Goal: Navigation & Orientation: Find specific page/section

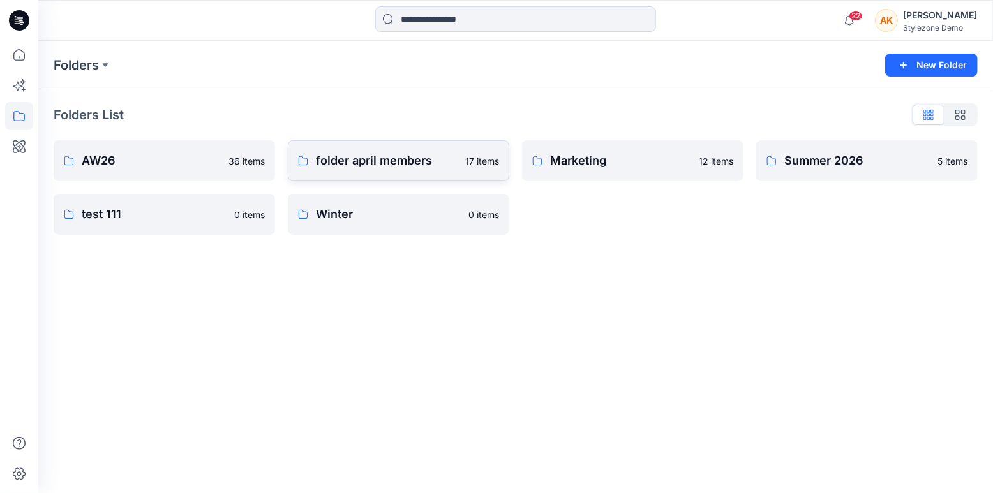
click at [387, 161] on p "folder april members" at bounding box center [387, 161] width 142 height 18
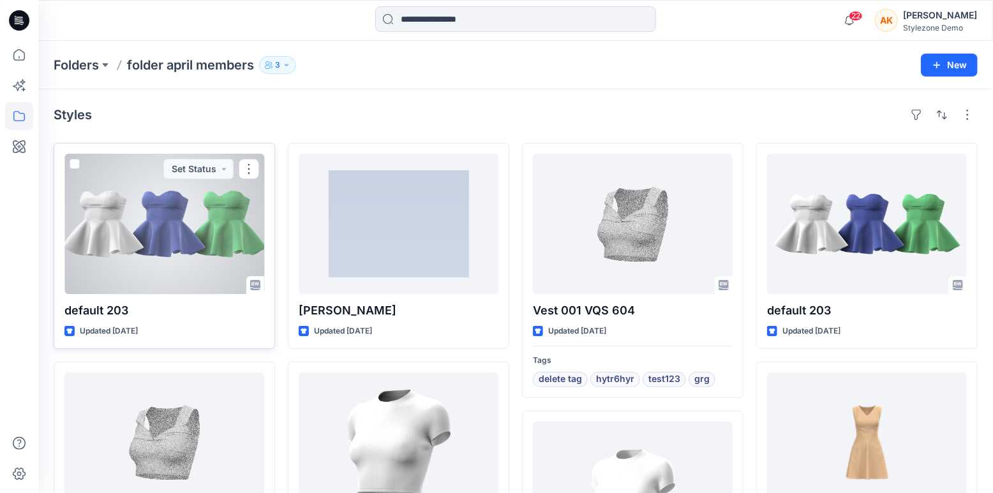
click at [75, 165] on span at bounding box center [75, 164] width 10 height 10
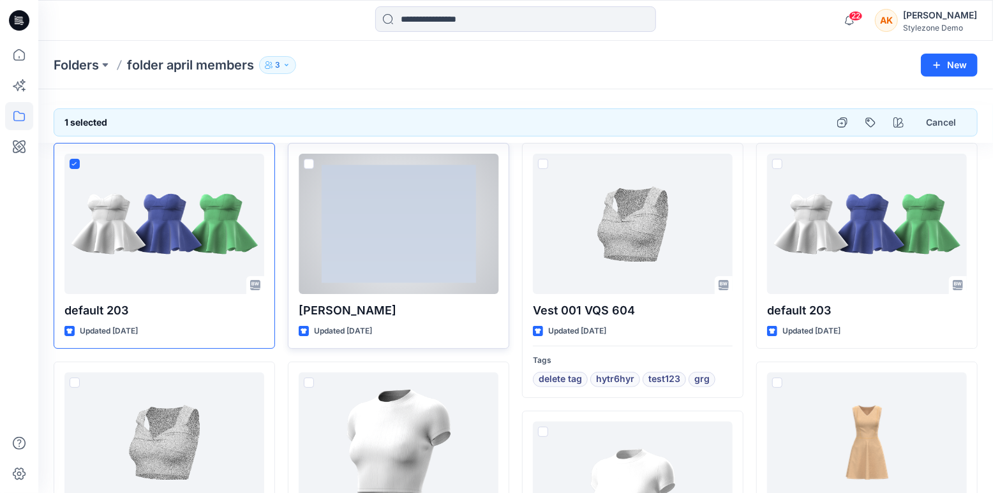
click at [311, 164] on span at bounding box center [309, 164] width 10 height 10
click at [308, 162] on icon at bounding box center [309, 164] width 6 height 4
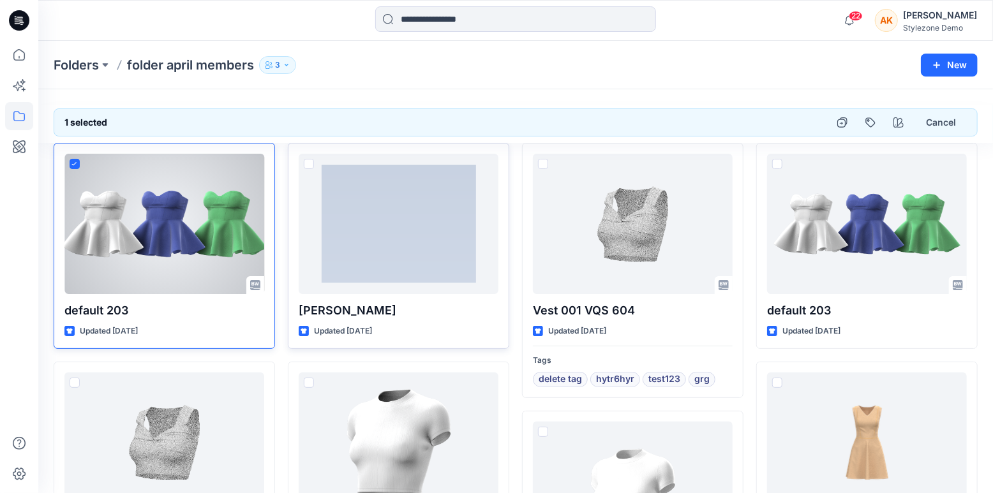
click at [72, 165] on icon at bounding box center [74, 164] width 6 height 4
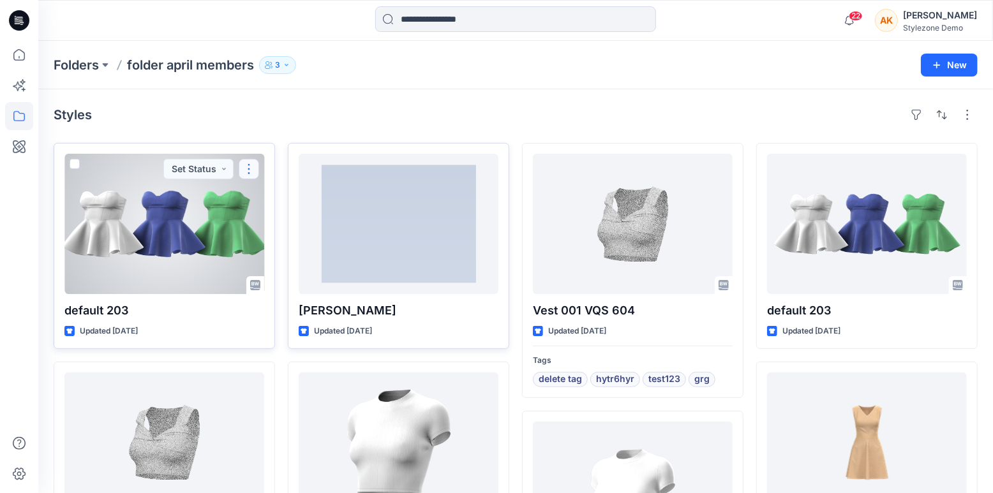
click at [246, 170] on button "button" at bounding box center [249, 169] width 20 height 20
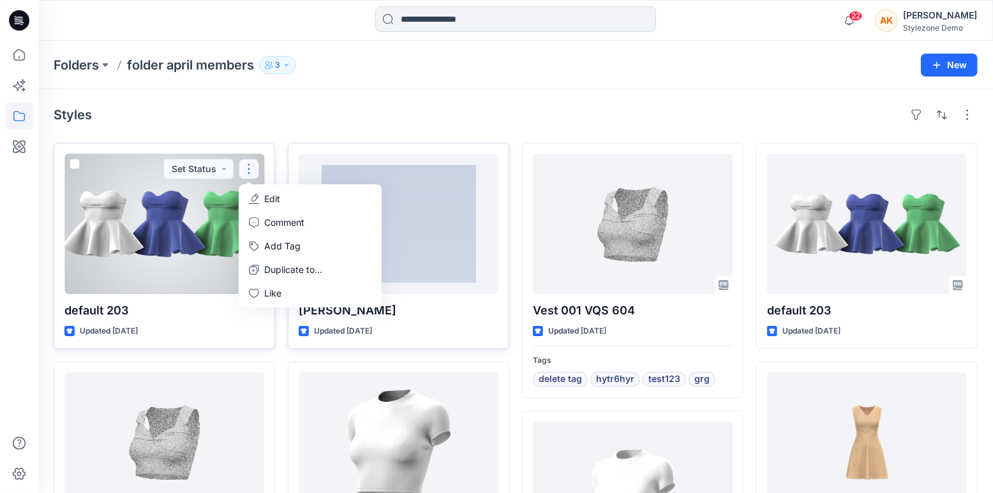
click at [245, 170] on button "button" at bounding box center [249, 169] width 20 height 20
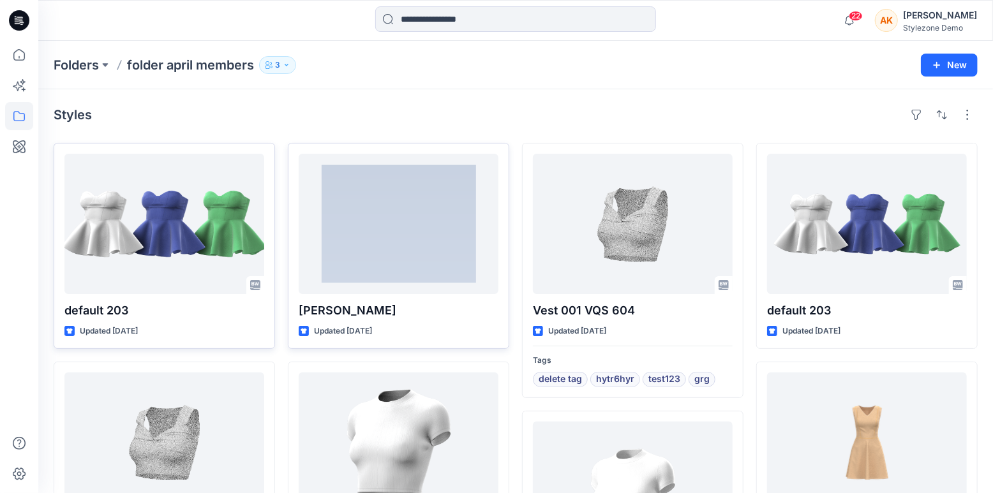
click at [285, 64] on icon "button" at bounding box center [287, 65] width 8 height 8
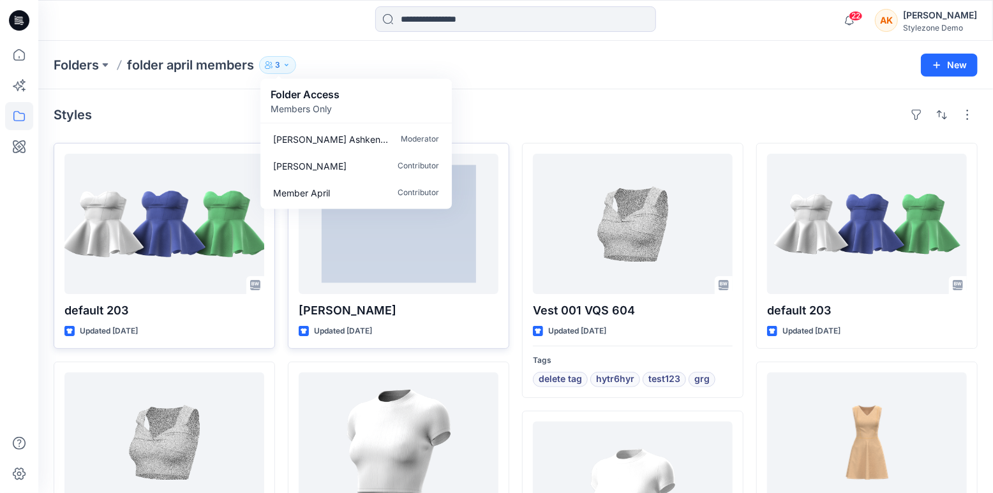
click at [285, 64] on icon "button" at bounding box center [287, 65] width 8 height 8
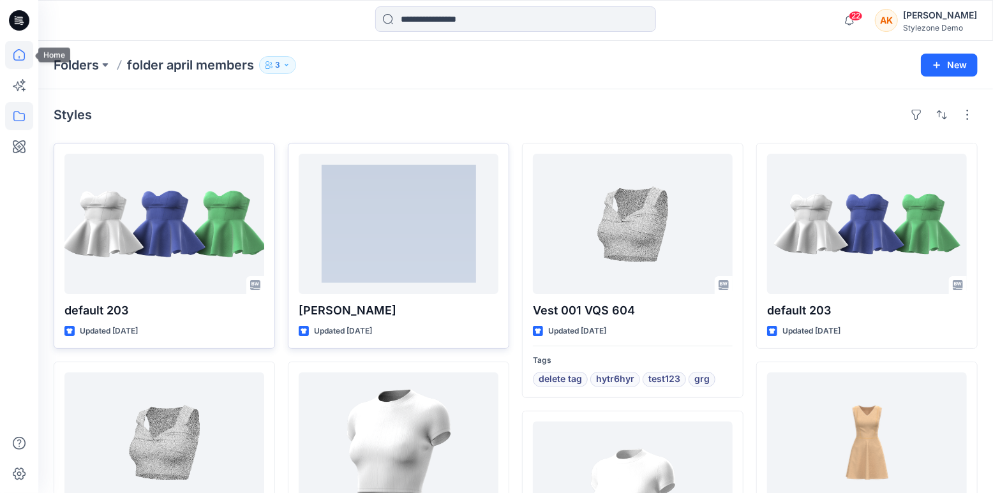
click at [24, 65] on icon at bounding box center [19, 55] width 28 height 28
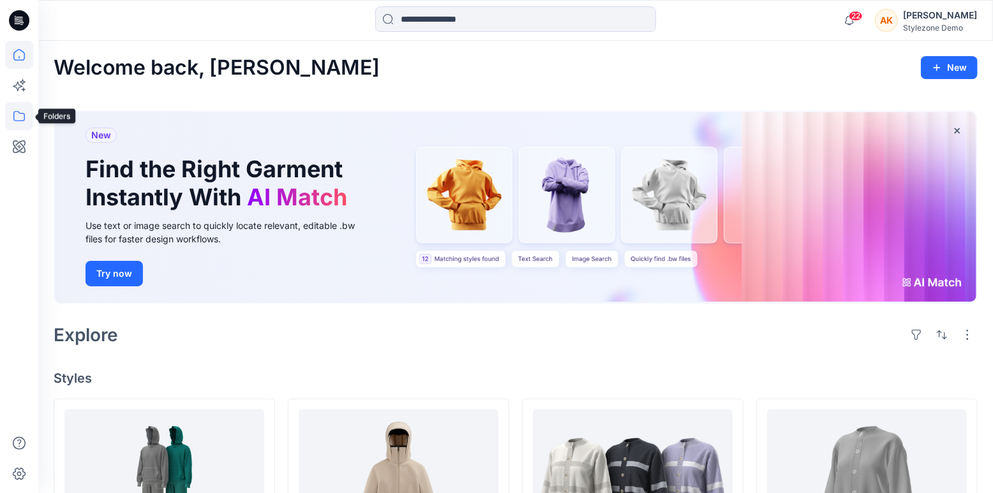
click at [24, 116] on icon at bounding box center [18, 116] width 11 height 10
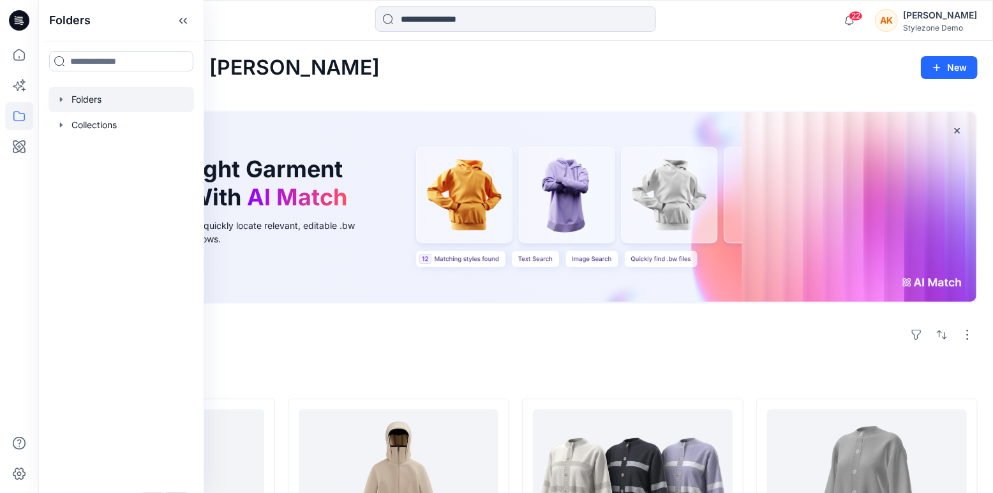
click at [73, 100] on div at bounding box center [122, 100] width 146 height 26
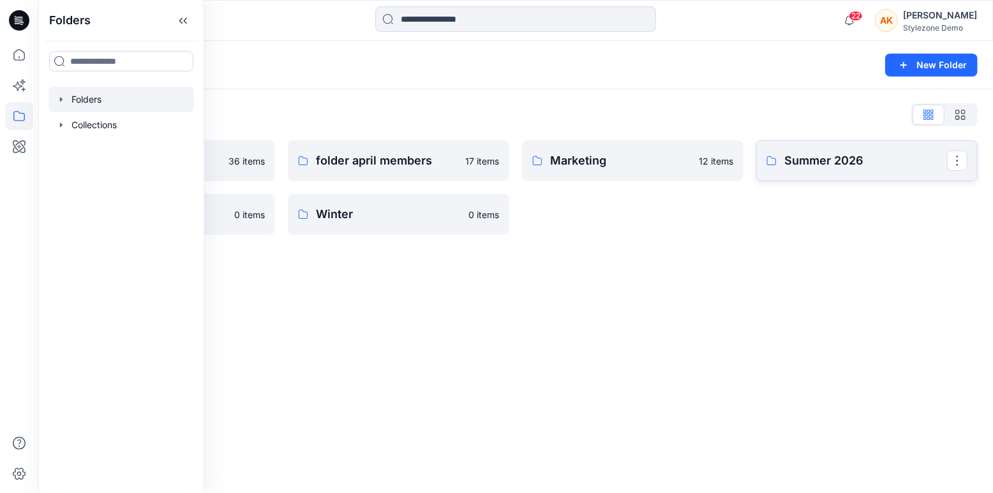
click at [787, 170] on link "Summer 2026" at bounding box center [866, 160] width 221 height 41
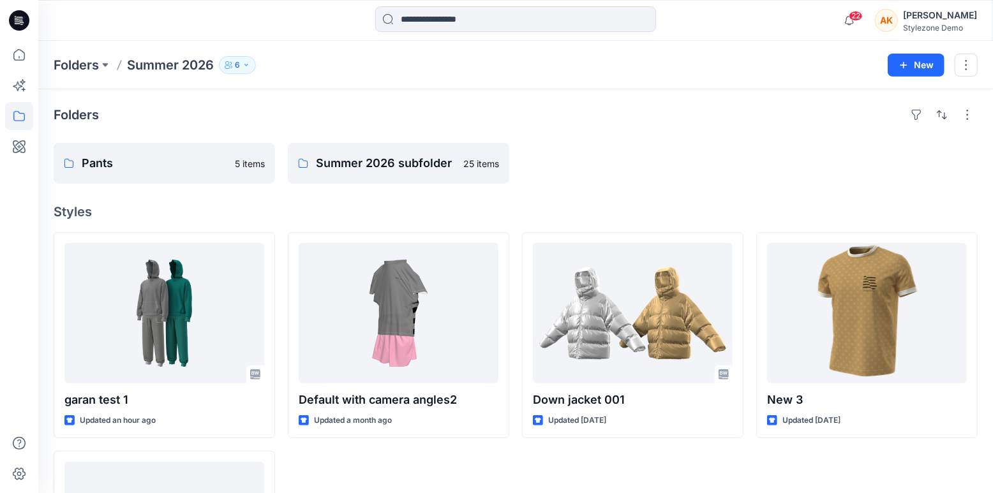
click at [246, 66] on icon "button" at bounding box center [247, 65] width 8 height 8
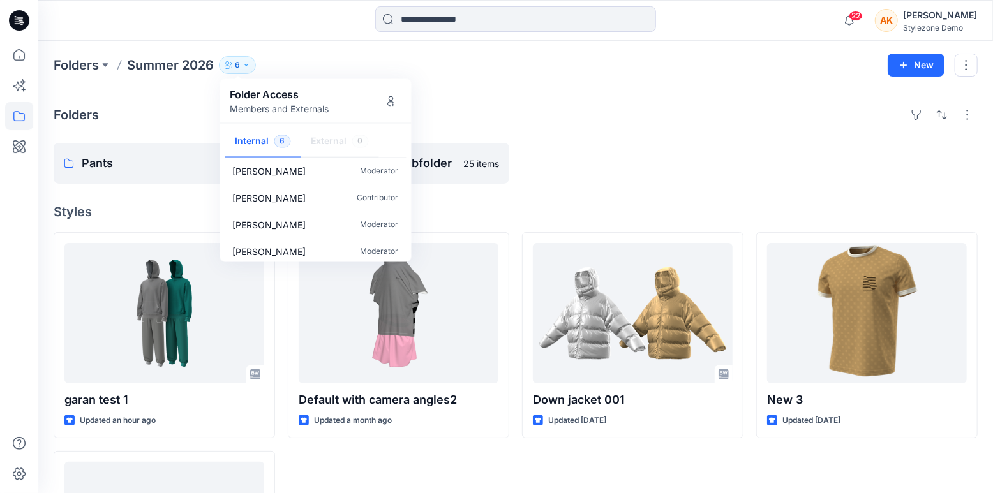
scroll to position [64, 0]
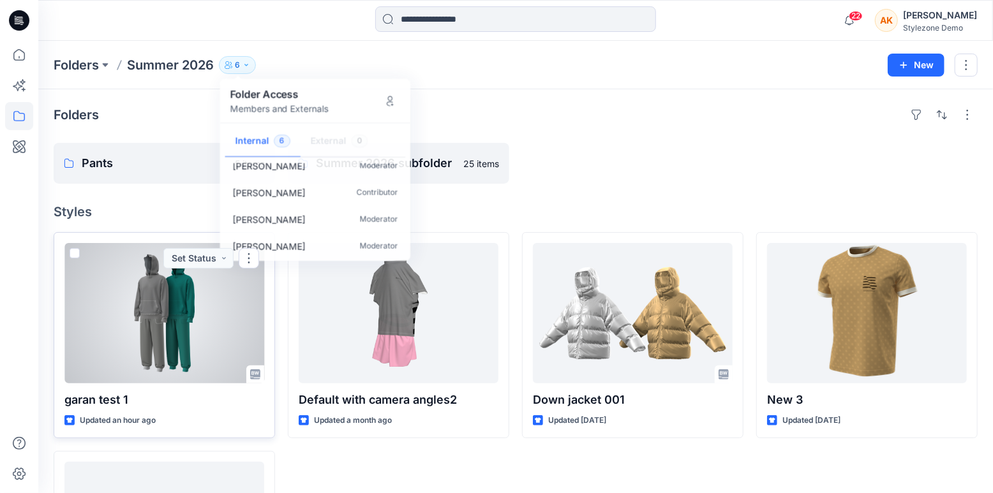
click at [73, 250] on span at bounding box center [75, 253] width 10 height 10
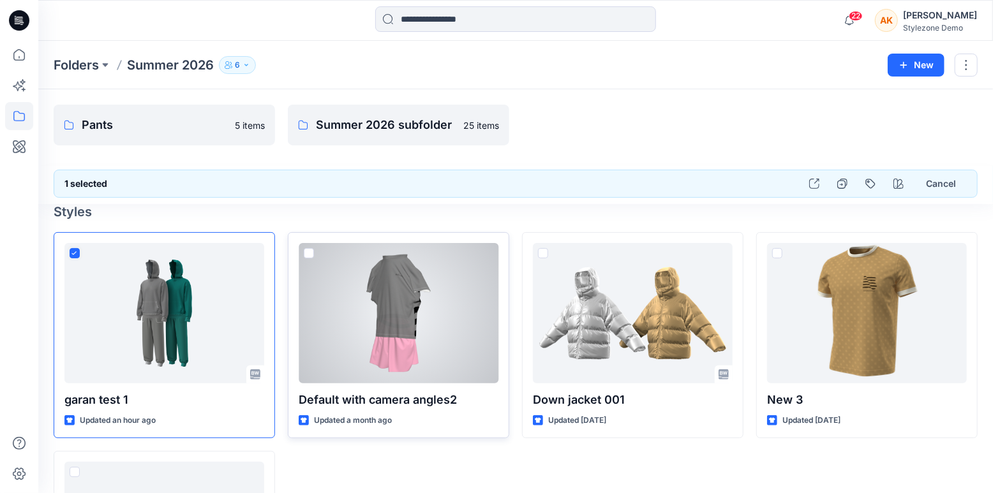
click at [308, 251] on span at bounding box center [309, 253] width 10 height 10
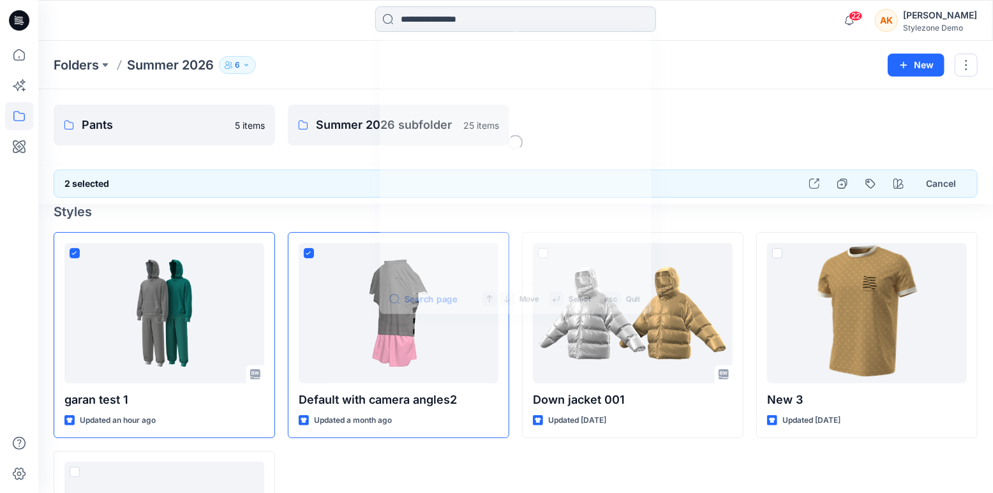
click at [420, 25] on input at bounding box center [515, 19] width 281 height 26
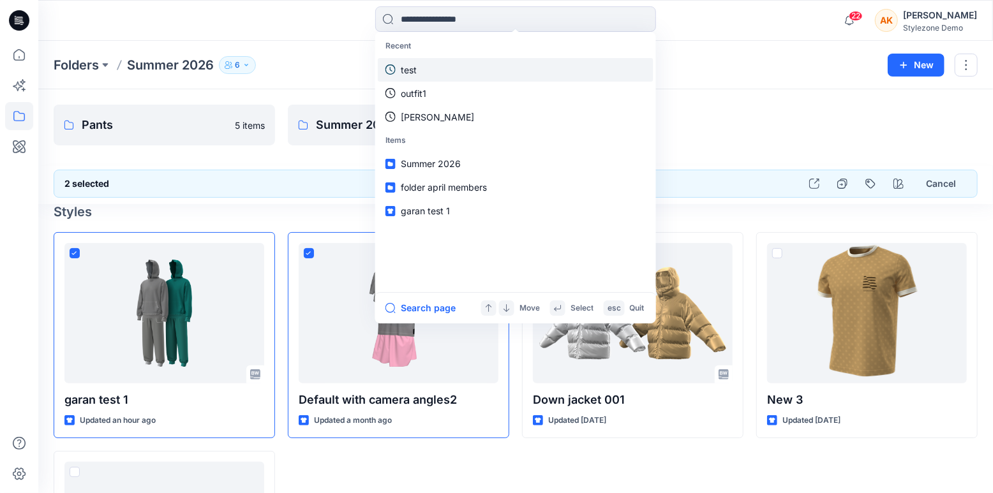
click at [431, 58] on link "test" at bounding box center [516, 70] width 276 height 24
